Goal: Use online tool/utility: Utilize a website feature to perform a specific function

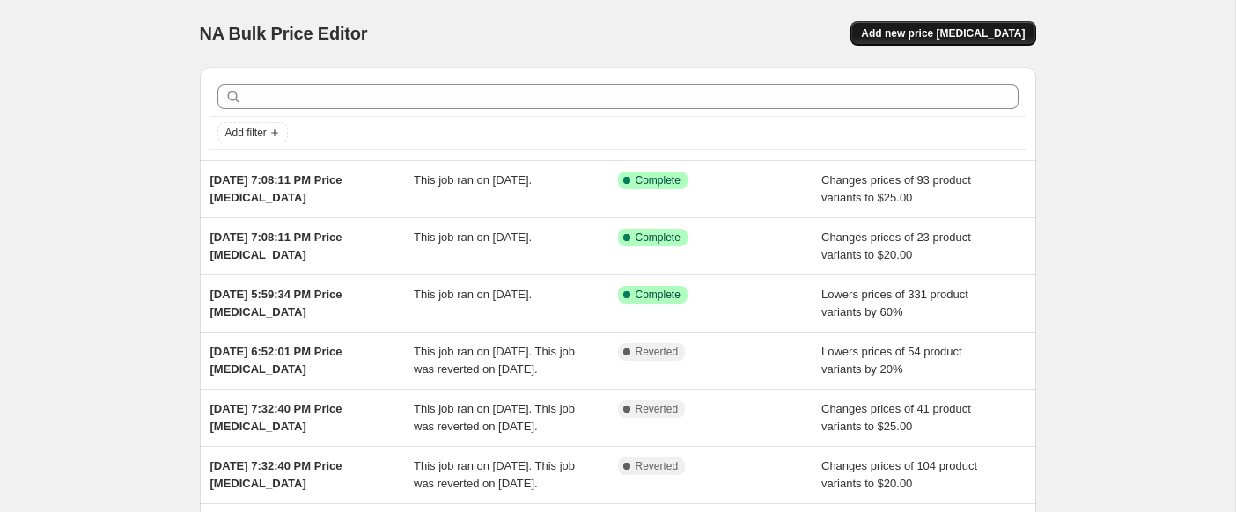
click at [1010, 33] on span "Add new price [MEDICAL_DATA]" at bounding box center [943, 33] width 164 height 14
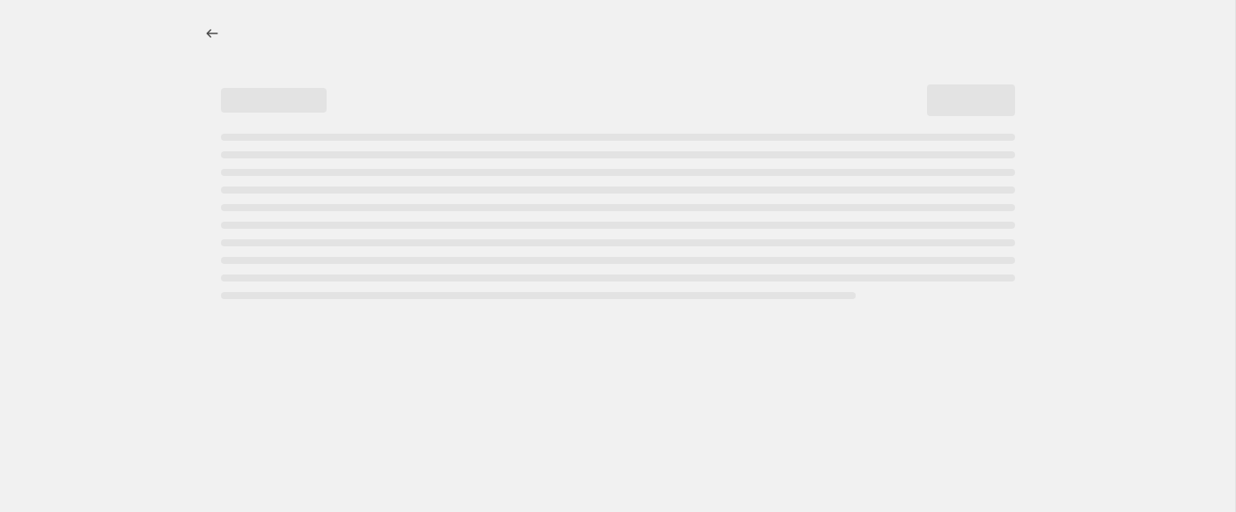
select select "percentage"
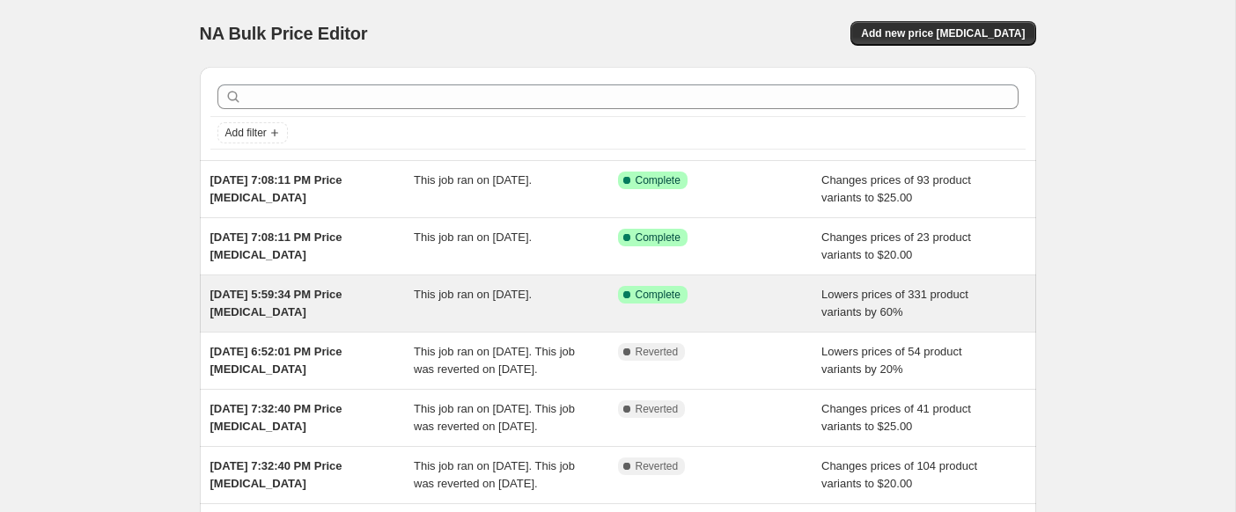
click at [344, 317] on div "[DATE] 5:59:34 PM Price [MEDICAL_DATA]" at bounding box center [312, 303] width 204 height 35
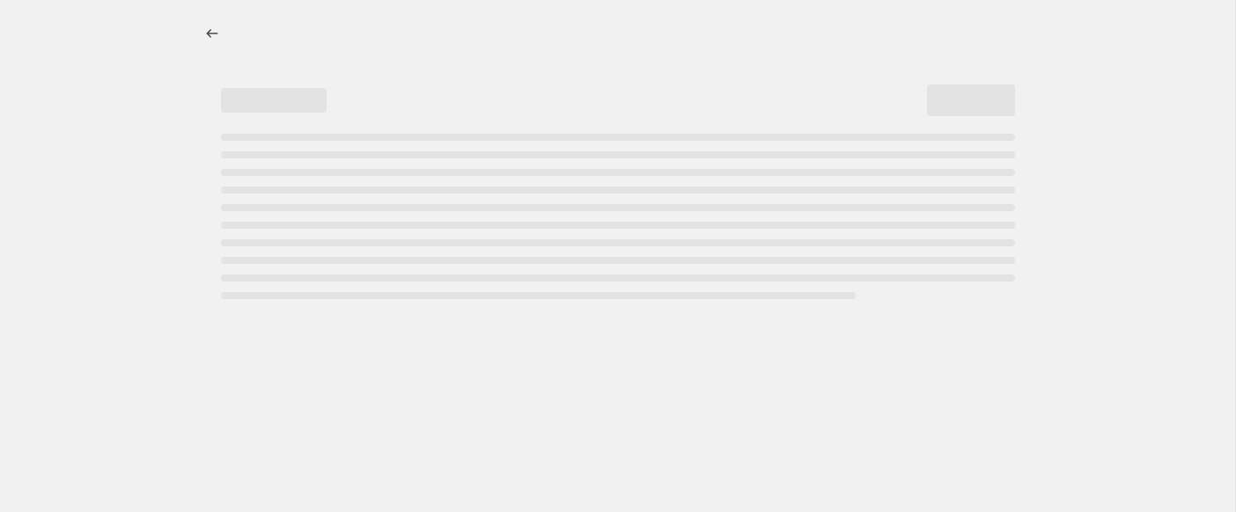
select select "percentage"
select select "no_change"
select select "collection"
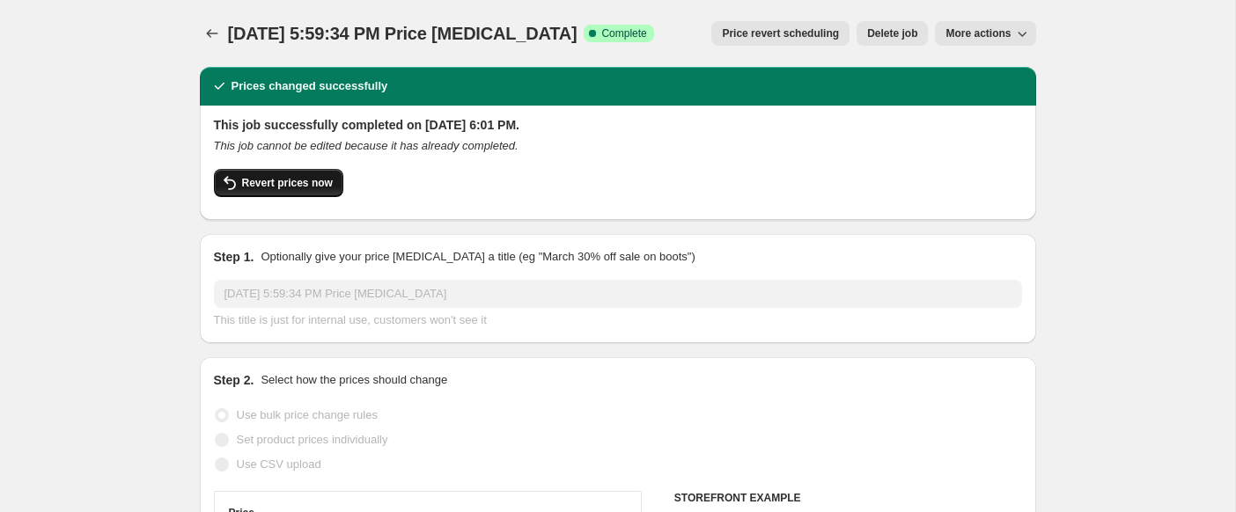
click at [301, 185] on span "Revert prices now" at bounding box center [287, 183] width 91 height 14
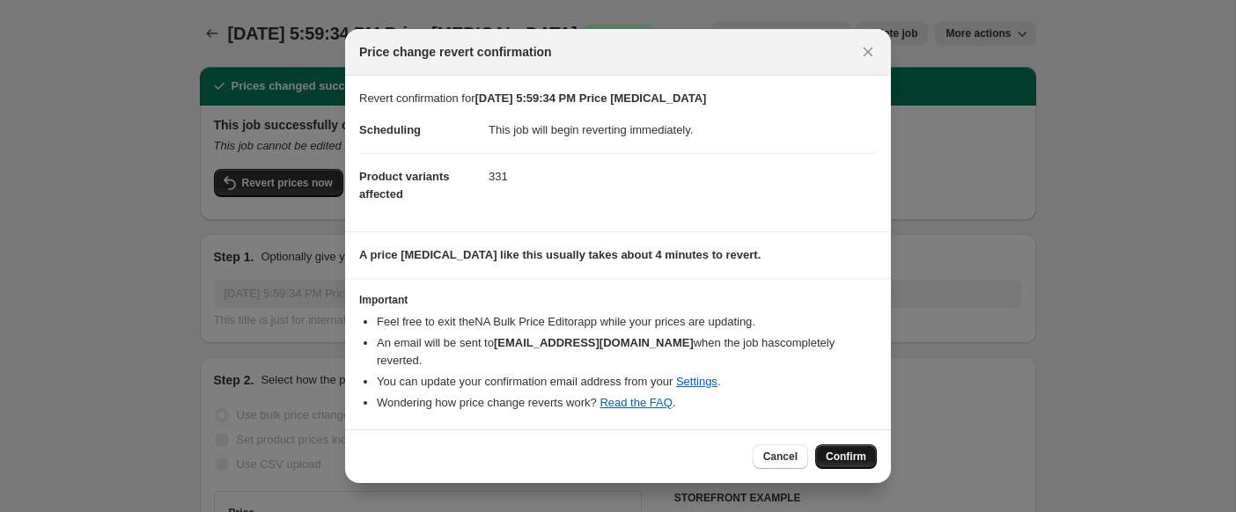
click at [857, 450] on span "Confirm" at bounding box center [846, 457] width 40 height 14
